Goal: Task Accomplishment & Management: Manage account settings

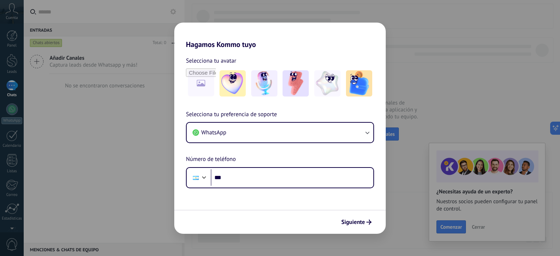
click at [136, 129] on div "Hagamos Kommo tuyo Selecciona tu avatar Selecciona tu preferencia de soporte Wh…" at bounding box center [280, 128] width 560 height 256
click at [355, 224] on span "Siguiente" at bounding box center [353, 222] width 24 height 5
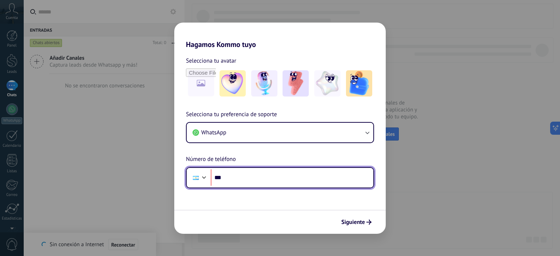
click at [272, 180] on input "***" at bounding box center [292, 178] width 163 height 17
type input "**********"
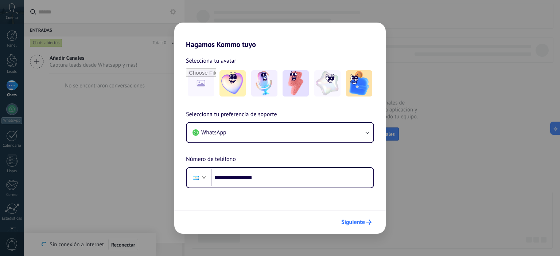
click at [368, 221] on icon "submit" at bounding box center [368, 222] width 5 height 5
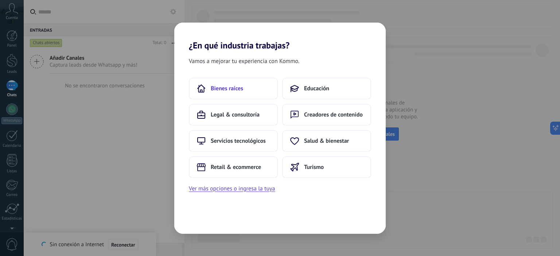
click at [224, 88] on span "Bienes raíces" at bounding box center [227, 88] width 32 height 7
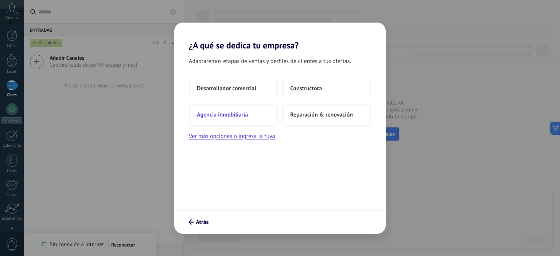
click at [226, 114] on span "Agencia inmobiliaria" at bounding box center [222, 114] width 51 height 7
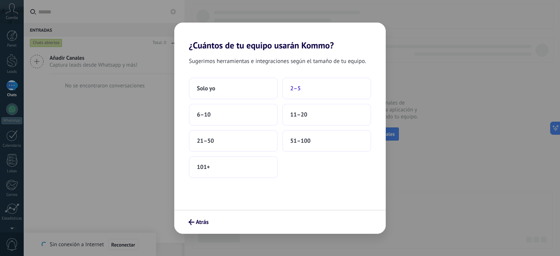
click at [303, 98] on button "2–5" at bounding box center [326, 89] width 89 height 22
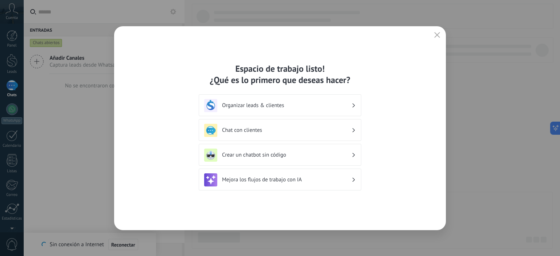
click at [333, 133] on h3 "Chat con clientes" at bounding box center [286, 130] width 129 height 7
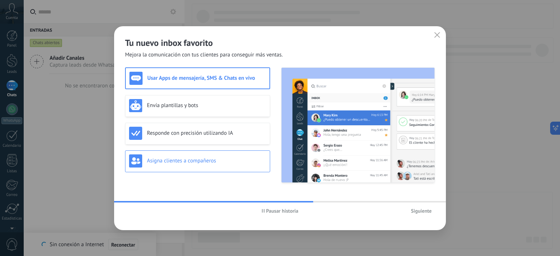
click at [206, 168] on div "Asigna clientes a compañeros" at bounding box center [197, 162] width 145 height 22
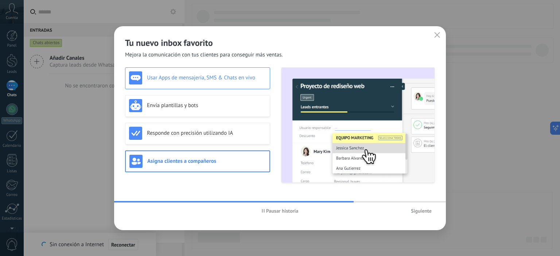
click at [214, 72] on div "Usar Apps de mensajería, SMS & Chats en vivo" at bounding box center [197, 77] width 137 height 13
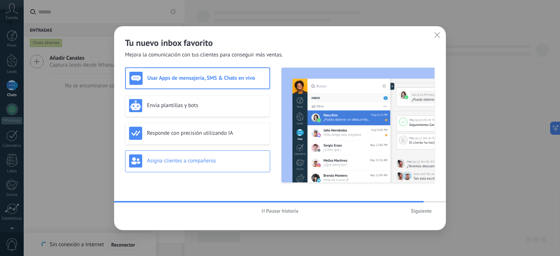
click at [196, 171] on div "Asigna clientes a compañeros" at bounding box center [197, 162] width 145 height 22
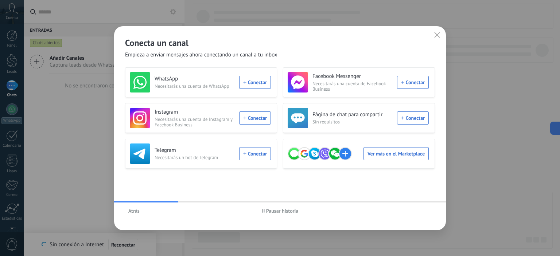
click at [438, 36] on icon "button" at bounding box center [437, 35] width 6 height 6
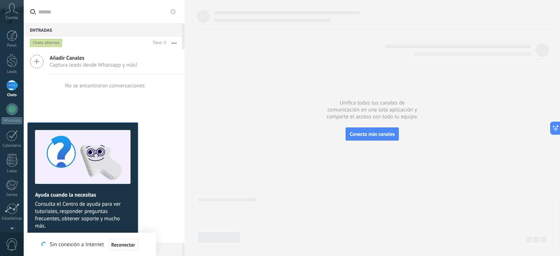
click at [166, 169] on div "Añadir Canales Captura leads desde Whatsapp y más! No se encontraron conversaci…" at bounding box center [104, 147] width 161 height 194
click at [11, 66] on div at bounding box center [12, 60] width 11 height 13
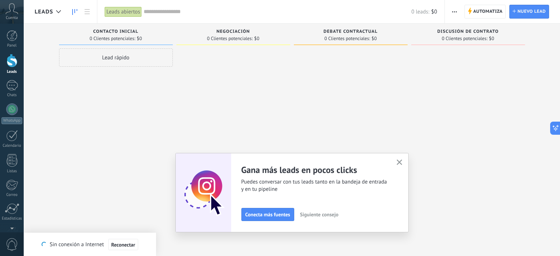
click at [400, 164] on icon "button" at bounding box center [399, 162] width 5 height 5
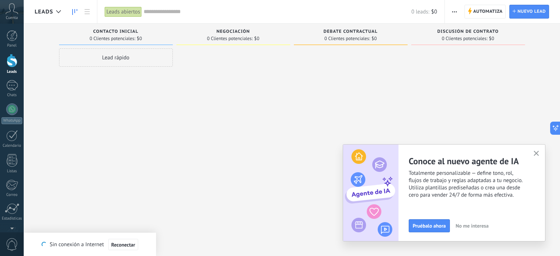
click at [537, 153] on icon "button" at bounding box center [536, 153] width 5 height 5
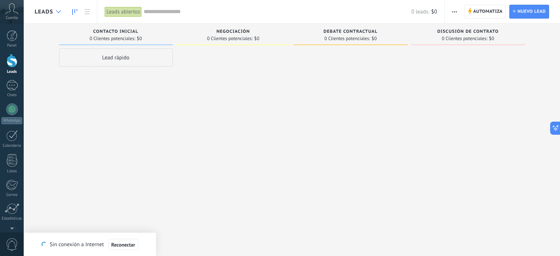
click at [59, 6] on div at bounding box center [59, 12] width 12 height 14
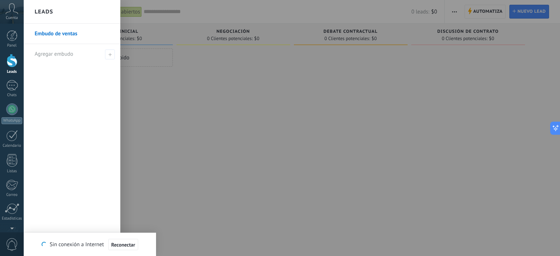
click at [144, 94] on div at bounding box center [304, 128] width 560 height 256
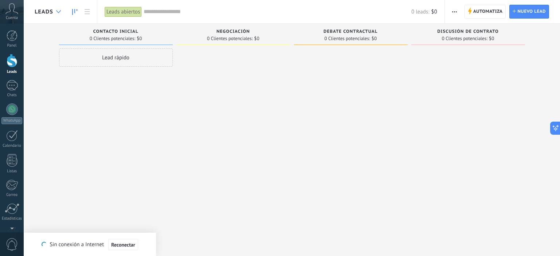
click at [62, 5] on div at bounding box center [59, 12] width 12 height 14
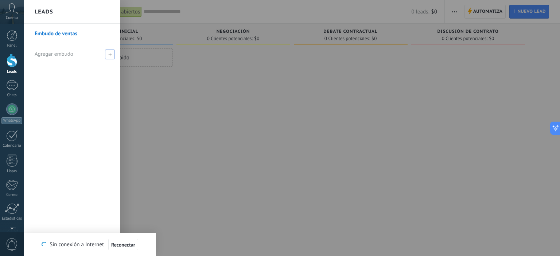
click at [112, 54] on span at bounding box center [110, 55] width 10 height 10
click at [171, 100] on div at bounding box center [304, 128] width 560 height 256
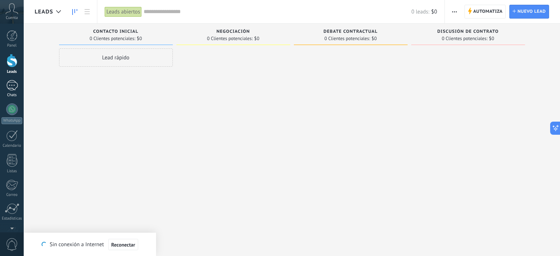
click at [17, 86] on div at bounding box center [12, 85] width 12 height 11
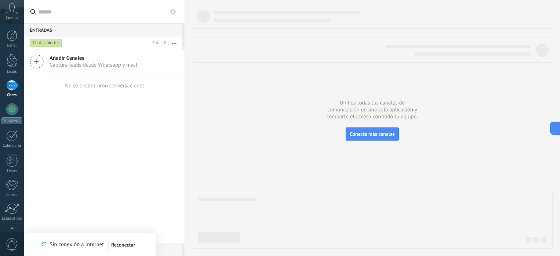
click at [64, 67] on span "Captura leads desde Whatsapp y más!" at bounding box center [94, 65] width 88 height 7
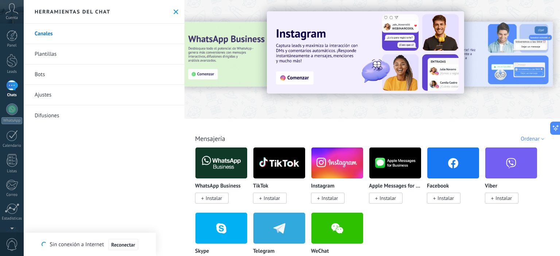
click at [174, 9] on button at bounding box center [176, 12] width 6 height 6
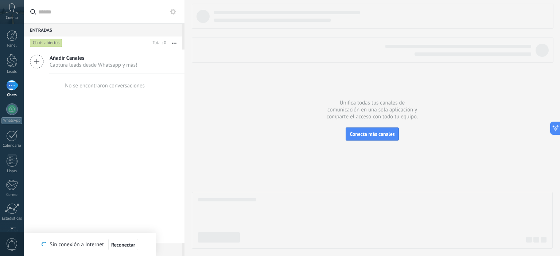
click at [69, 69] on div "Añadir Canales Captura leads desde Whatsapp y más!" at bounding box center [104, 62] width 161 height 24
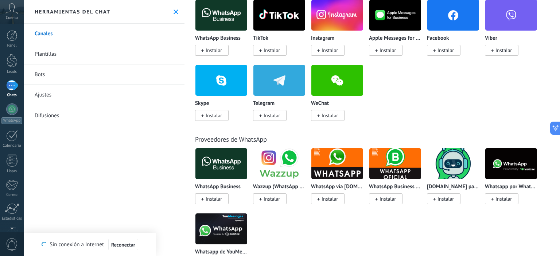
scroll to position [44, 0]
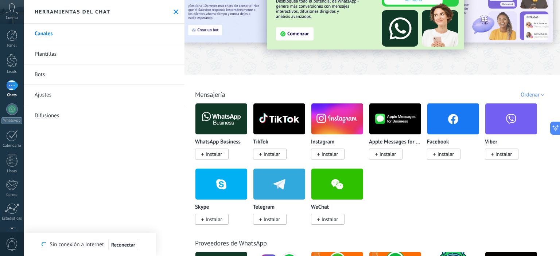
click at [50, 49] on link "Plantillas" at bounding box center [104, 54] width 161 height 20
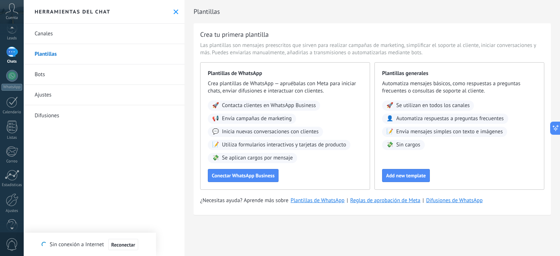
scroll to position [47, 0]
click at [12, 197] on div "Ajustes" at bounding box center [11, 198] width 21 height 5
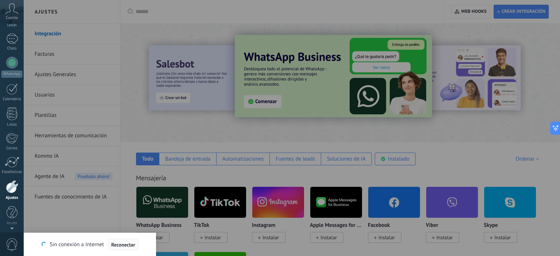
scroll to position [47, 0]
click at [133, 242] on button "Reconectar" at bounding box center [123, 245] width 30 height 12
click at [134, 61] on div at bounding box center [304, 128] width 560 height 256
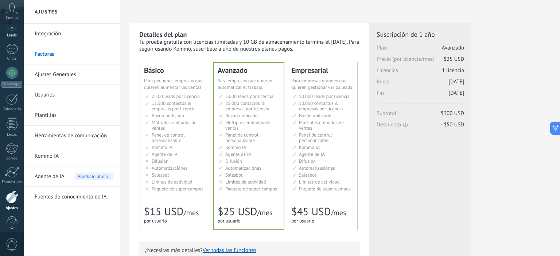
scroll to position [31, 0]
click at [13, 58] on div at bounding box center [12, 55] width 12 height 11
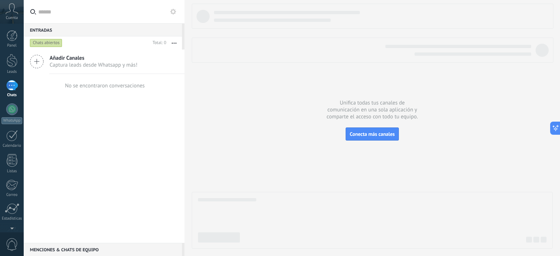
click at [99, 63] on span "Captura leads desde Whatsapp y más!" at bounding box center [94, 65] width 88 height 7
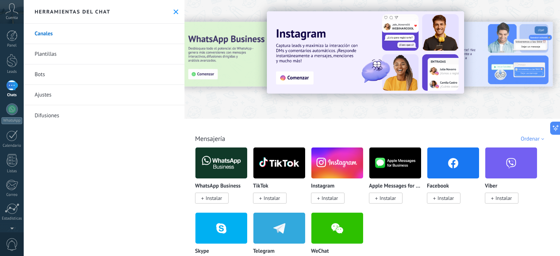
click at [8, 14] on icon at bounding box center [11, 8] width 13 height 11
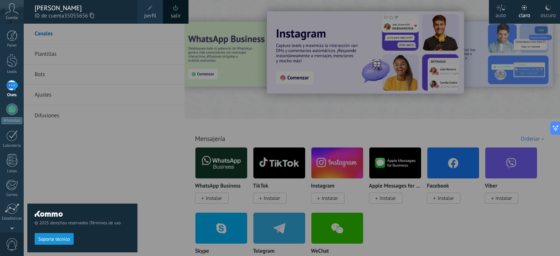
click at [102, 58] on div "© 2025 derechos reservados | Términos de uso Soporte técnico" at bounding box center [82, 140] width 110 height 233
click at [12, 12] on icon at bounding box center [11, 8] width 13 height 11
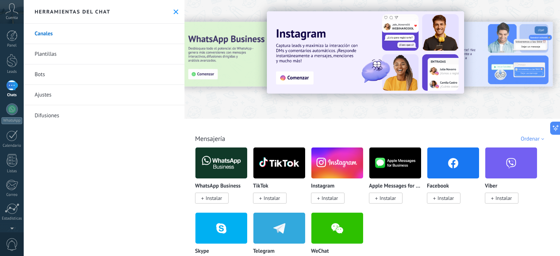
click at [12, 12] on icon at bounding box center [11, 8] width 13 height 11
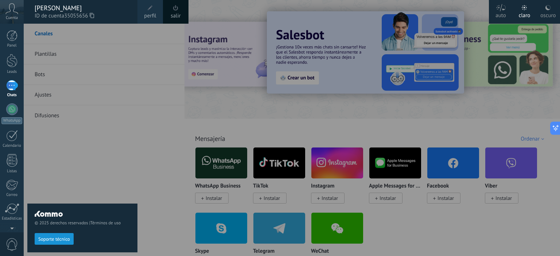
click at [12, 12] on icon at bounding box center [11, 8] width 13 height 11
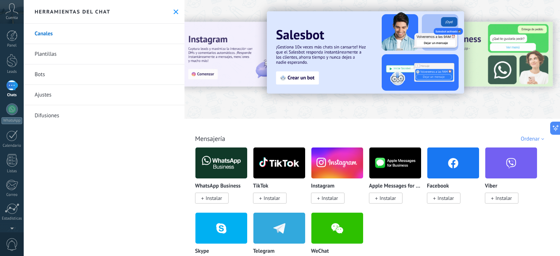
click at [12, 12] on icon at bounding box center [11, 8] width 13 height 11
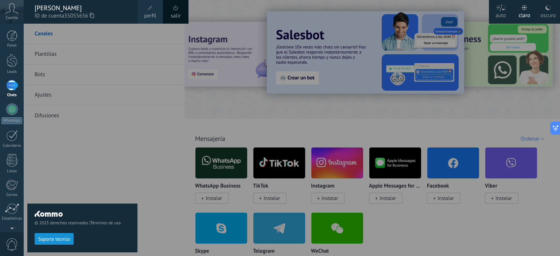
click at [12, 12] on icon at bounding box center [11, 8] width 13 height 11
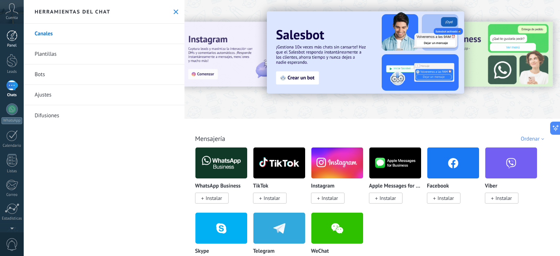
click at [12, 37] on div at bounding box center [12, 35] width 11 height 11
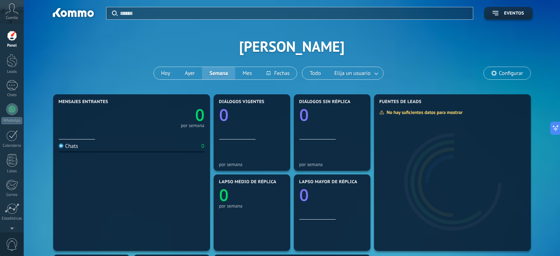
click at [506, 72] on span "Configurar" at bounding box center [511, 73] width 24 height 6
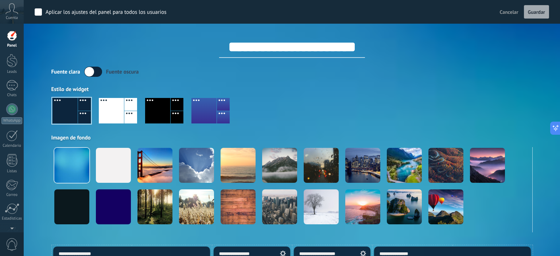
click at [15, 28] on div "Panel Leads Chats WhatsApp Clientes" at bounding box center [23, 128] width 47 height 209
click at [16, 32] on div at bounding box center [12, 35] width 11 height 11
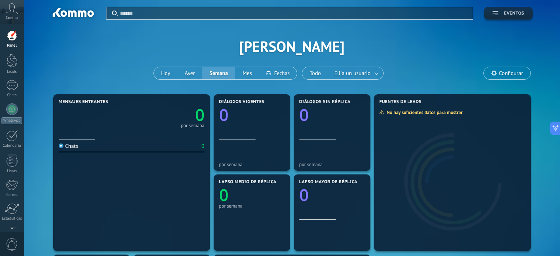
click at [510, 14] on span "Eventos" at bounding box center [514, 13] width 20 height 5
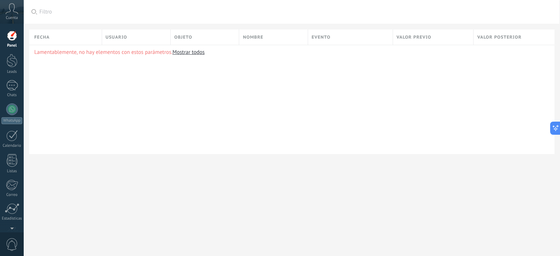
click at [14, 10] on icon at bounding box center [11, 8] width 13 height 11
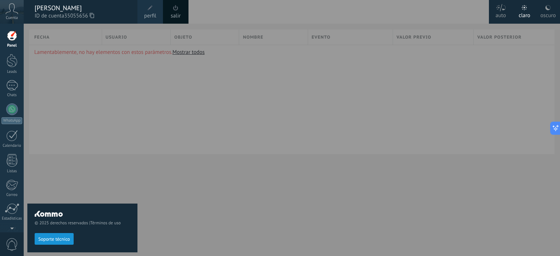
click at [131, 124] on div "© 2025 derechos reservados | Términos de uso Soporte técnico" at bounding box center [82, 140] width 110 height 233
click at [198, 61] on div at bounding box center [304, 128] width 560 height 256
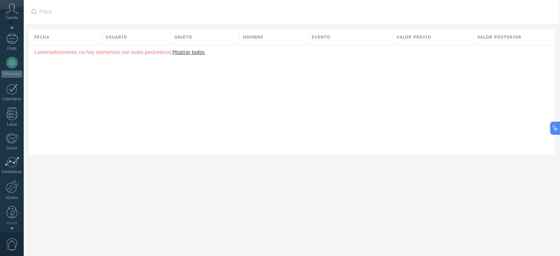
click at [198, 61] on div "Lamentablemente, no hay elementos con estos parámetros. Mostrar todos" at bounding box center [291, 99] width 525 height 109
click at [13, 190] on div at bounding box center [12, 193] width 15 height 11
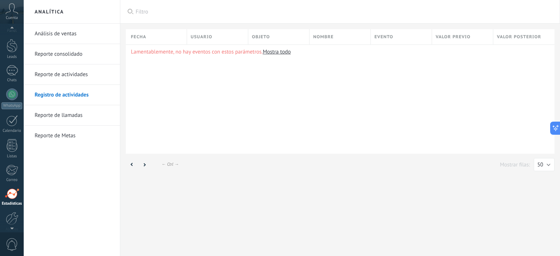
scroll to position [47, 0]
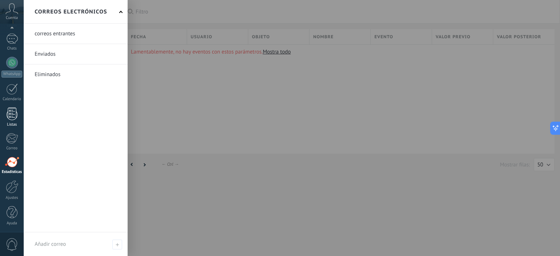
click at [14, 121] on div "Listas" at bounding box center [12, 118] width 24 height 20
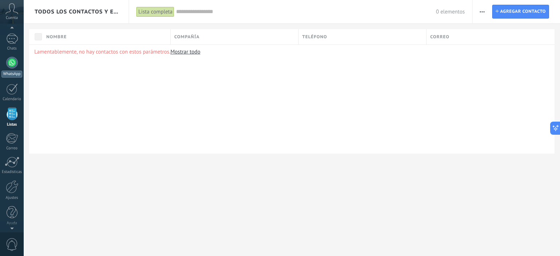
scroll to position [45, 0]
click at [13, 91] on div at bounding box center [12, 90] width 12 height 11
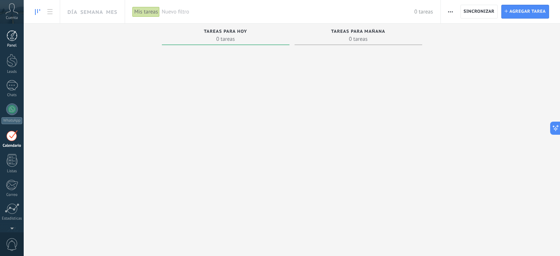
click at [13, 40] on div at bounding box center [12, 35] width 11 height 11
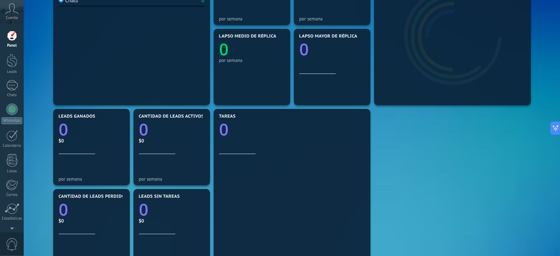
scroll to position [260, 0]
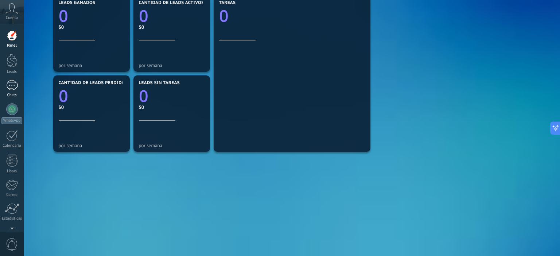
click at [18, 90] on link "Chats" at bounding box center [12, 89] width 24 height 18
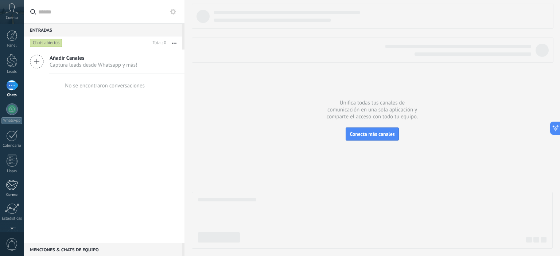
click at [14, 189] on div at bounding box center [12, 185] width 12 height 11
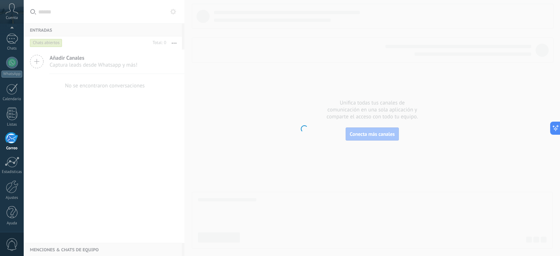
scroll to position [47, 0]
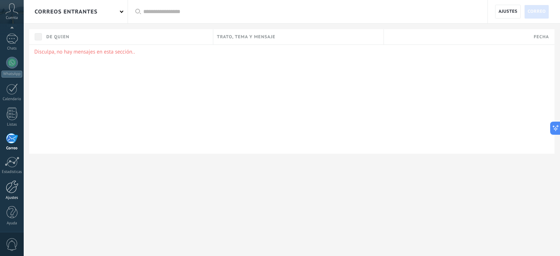
click at [7, 191] on div at bounding box center [12, 186] width 12 height 13
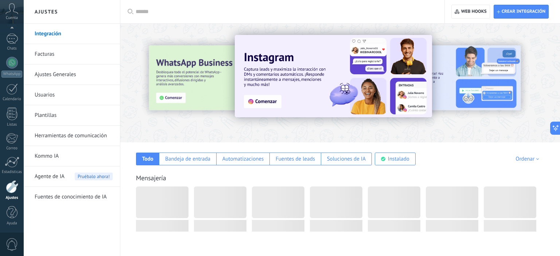
scroll to position [47, 0]
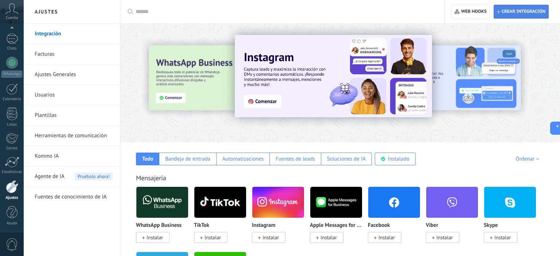
click at [510, 18] on button "Crear integración" at bounding box center [521, 12] width 55 height 14
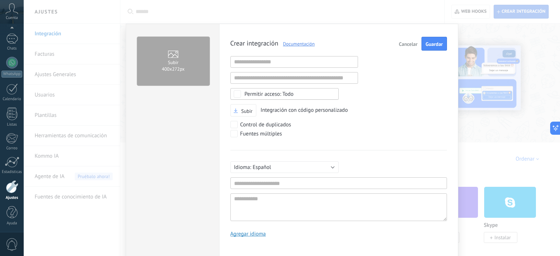
scroll to position [7, 0]
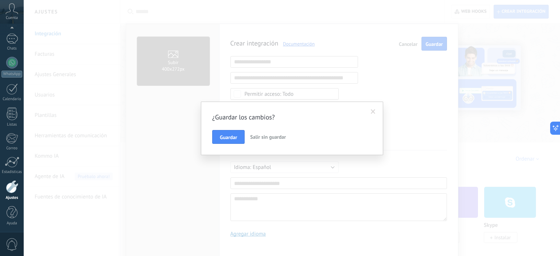
click at [262, 136] on span "Salir sin guardar" at bounding box center [268, 137] width 36 height 7
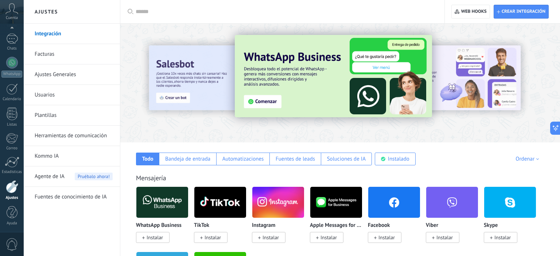
click at [57, 151] on link "Kommo IA" at bounding box center [74, 156] width 78 height 20
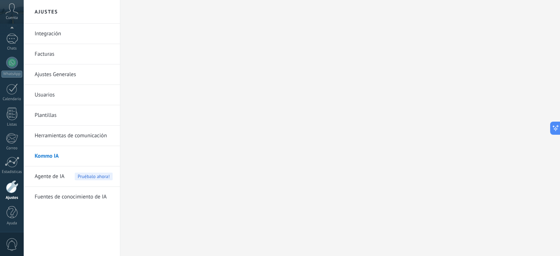
scroll to position [47, 0]
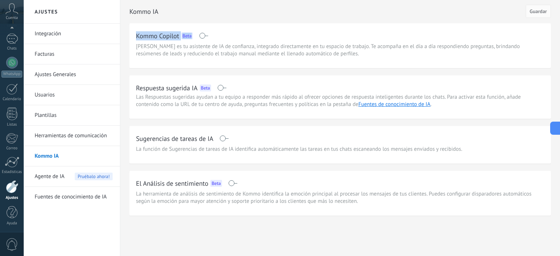
drag, startPoint x: 138, startPoint y: 35, endPoint x: 214, endPoint y: 35, distance: 76.2
click at [214, 35] on div "Kommo Copilot Beta" at bounding box center [340, 36] width 408 height 12
click at [9, 93] on div at bounding box center [12, 88] width 12 height 11
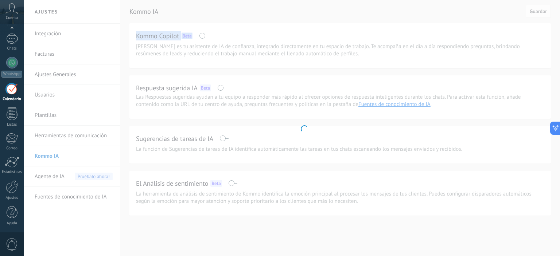
scroll to position [47, 0]
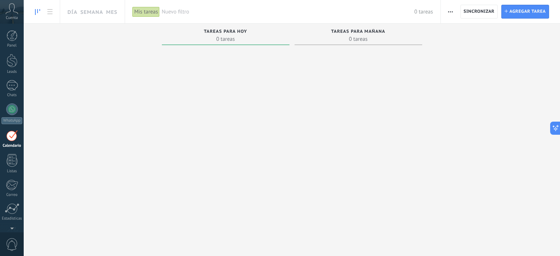
click at [10, 9] on use at bounding box center [12, 8] width 12 height 11
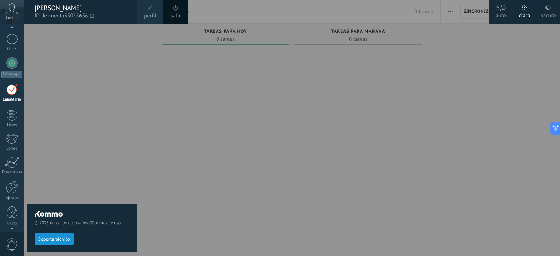
scroll to position [47, 0]
click at [13, 231] on div at bounding box center [12, 227] width 24 height 11
click at [12, 230] on div at bounding box center [12, 227] width 24 height 11
click at [10, 229] on div at bounding box center [12, 227] width 24 height 11
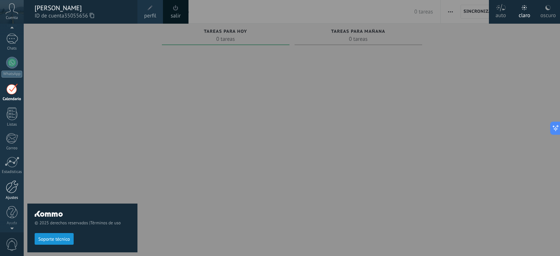
click at [14, 187] on div at bounding box center [12, 186] width 12 height 13
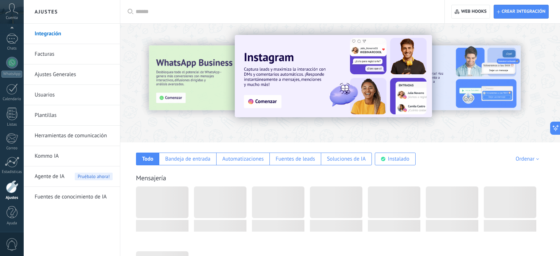
scroll to position [47, 0]
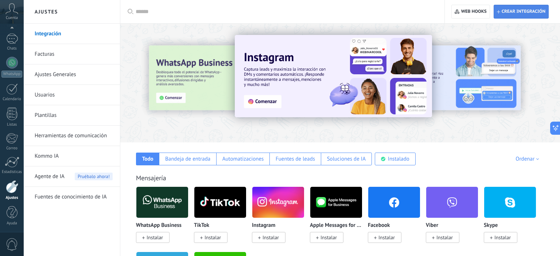
click at [525, 12] on span "Crear integración" at bounding box center [524, 12] width 44 height 6
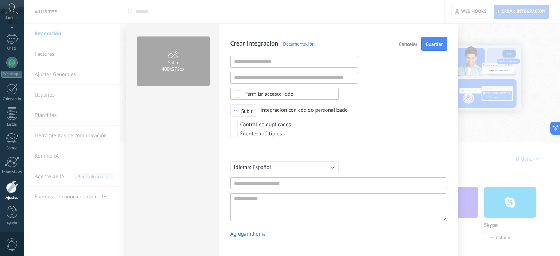
type textarea "**********"
click at [415, 43] on span "Cancelar" at bounding box center [408, 44] width 19 height 5
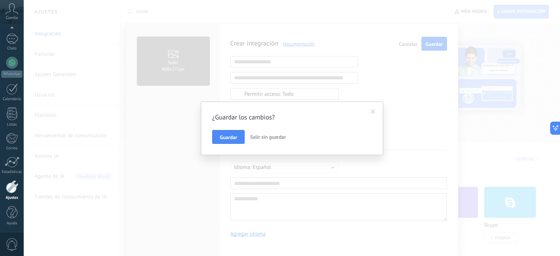
click at [257, 138] on span "Salir sin guardar" at bounding box center [268, 137] width 36 height 7
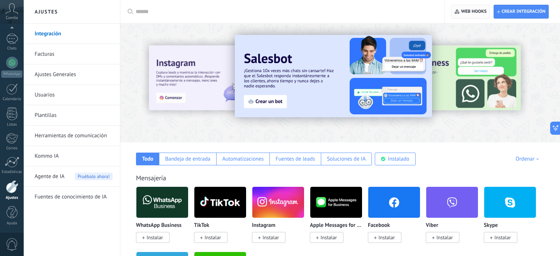
click at [454, 16] on button "Web hooks 0" at bounding box center [470, 12] width 38 height 14
click at [72, 75] on link "Ajustes Generales" at bounding box center [74, 75] width 78 height 20
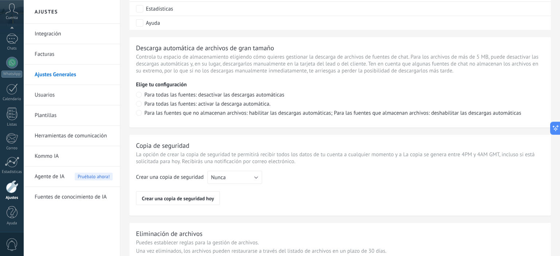
scroll to position [548, 0]
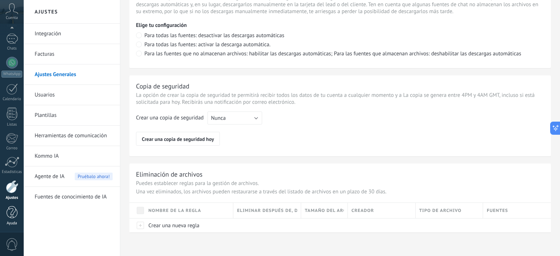
click at [12, 218] on div at bounding box center [12, 212] width 11 height 13
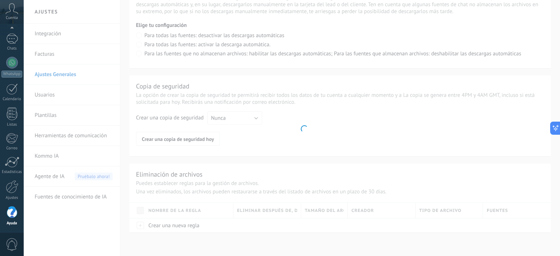
scroll to position [47, 0]
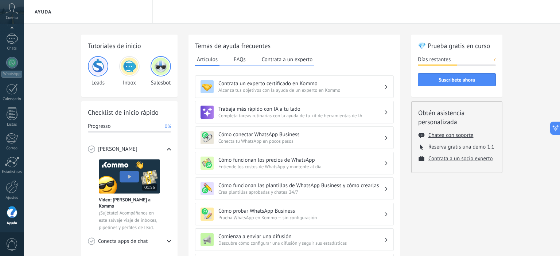
click at [65, 153] on div "Tutoriales de inicio Leads Inbox Salesbot Checklist de inicio rápido Progresso …" at bounding box center [292, 237] width 536 height 427
click at [8, 248] on span "0" at bounding box center [12, 244] width 12 height 13
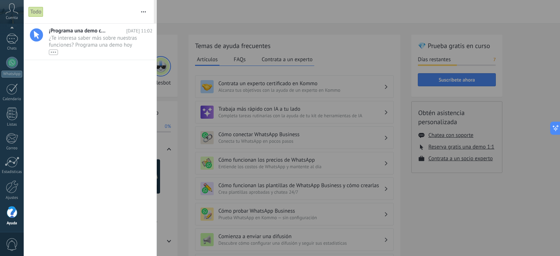
click at [423, 221] on div at bounding box center [280, 128] width 560 height 256
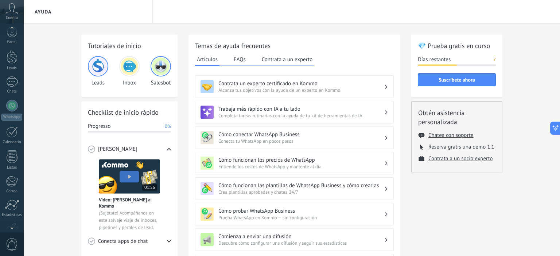
scroll to position [0, 0]
click at [14, 33] on div at bounding box center [12, 35] width 11 height 11
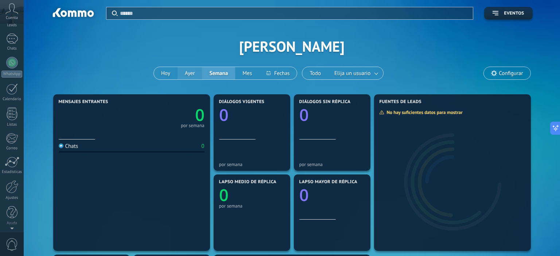
scroll to position [47, 0]
click at [187, 72] on button "Ayer" at bounding box center [190, 73] width 25 height 12
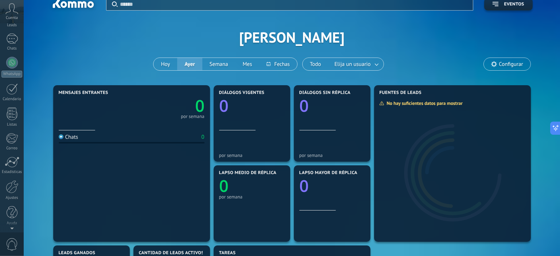
click at [187, 70] on button "Ayer" at bounding box center [189, 64] width 25 height 12
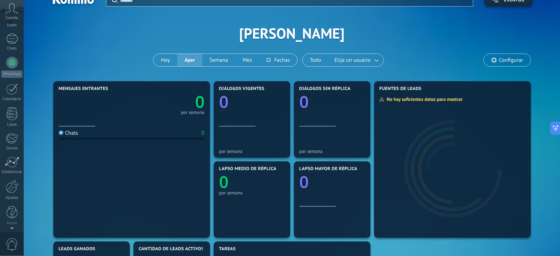
scroll to position [20, 0]
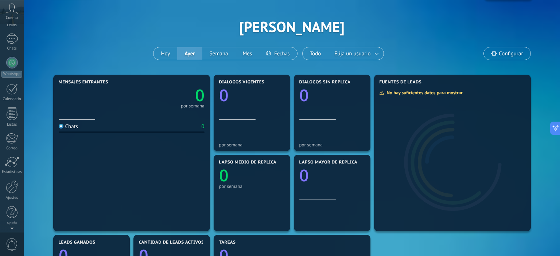
click at [187, 72] on div "Aplicar Eventos [PERSON_NAME] [PERSON_NAME] Semana Mes Todo Elija un usuario Co…" at bounding box center [292, 26] width 514 height 93
click at [509, 49] on span "Configurar" at bounding box center [507, 53] width 46 height 12
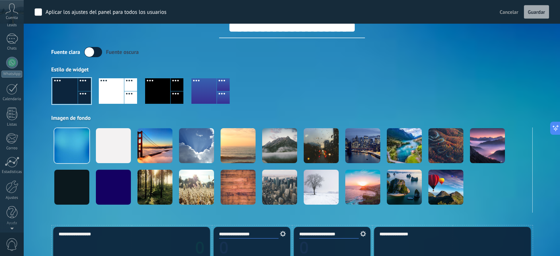
click at [514, 13] on span "Cancelar" at bounding box center [509, 12] width 19 height 7
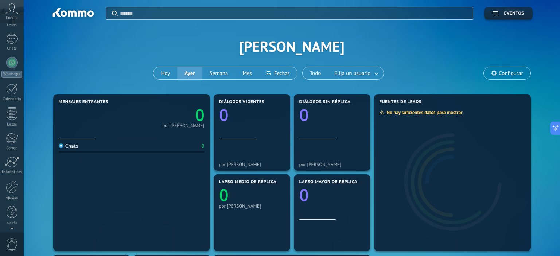
scroll to position [47, 0]
click at [15, 42] on div at bounding box center [12, 39] width 12 height 11
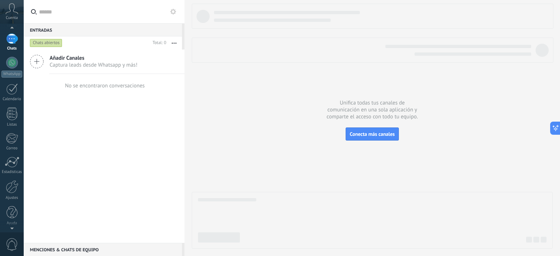
scroll to position [47, 0]
click at [11, 187] on div at bounding box center [12, 186] width 12 height 13
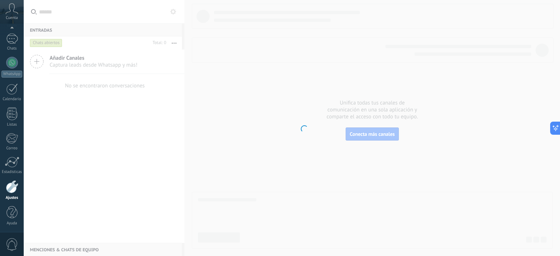
scroll to position [47, 0]
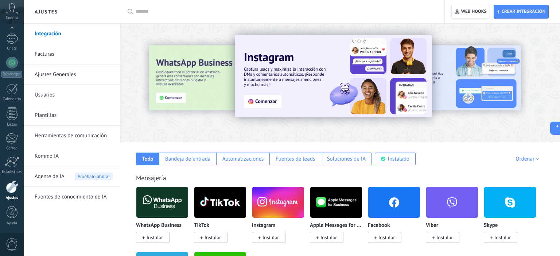
click at [58, 82] on link "Ajustes Generales" at bounding box center [74, 75] width 78 height 20
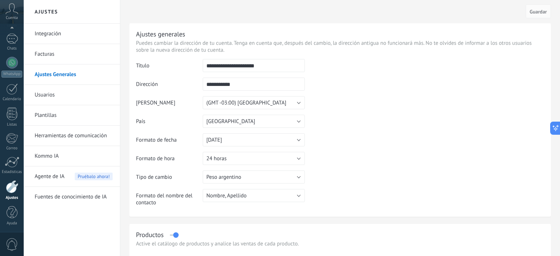
scroll to position [47, 0]
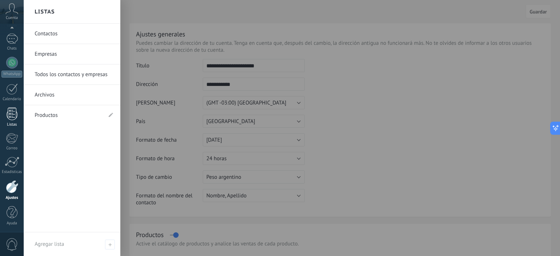
click at [15, 118] on div at bounding box center [12, 114] width 11 height 13
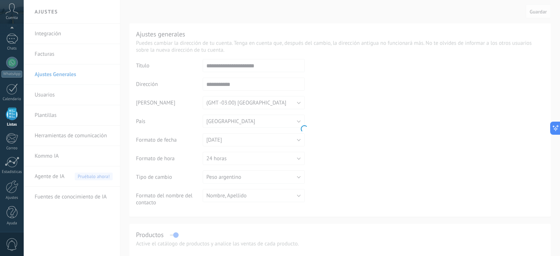
scroll to position [47, 0]
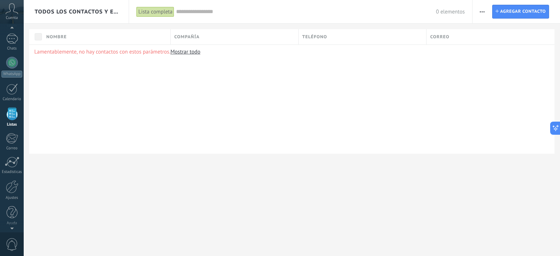
scroll to position [45, 0]
